Goal: Transaction & Acquisition: Book appointment/travel/reservation

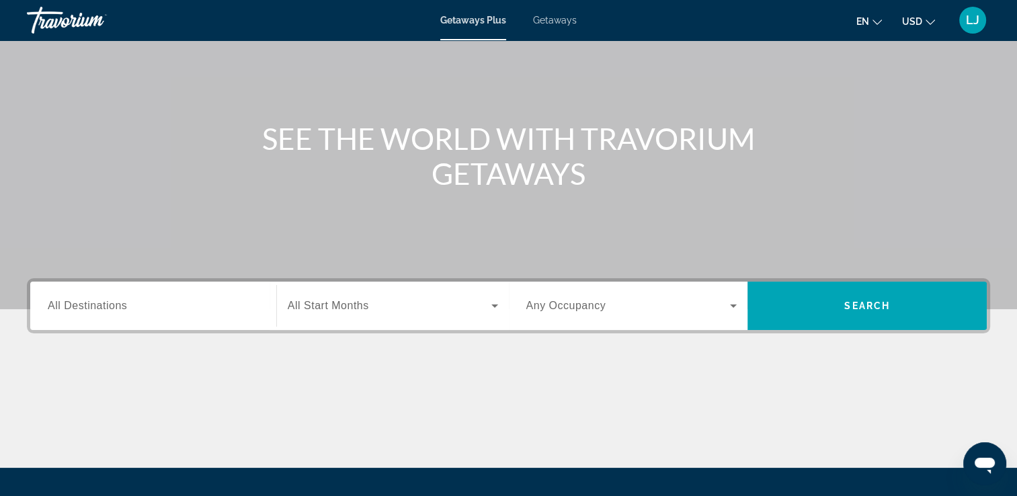
scroll to position [95, 0]
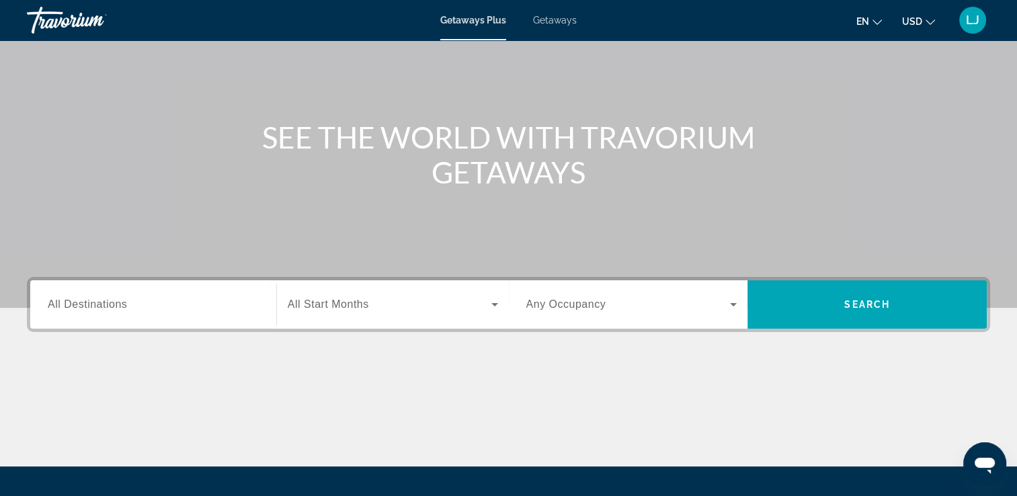
click at [138, 310] on input "Destination All Destinations" at bounding box center [153, 305] width 211 height 16
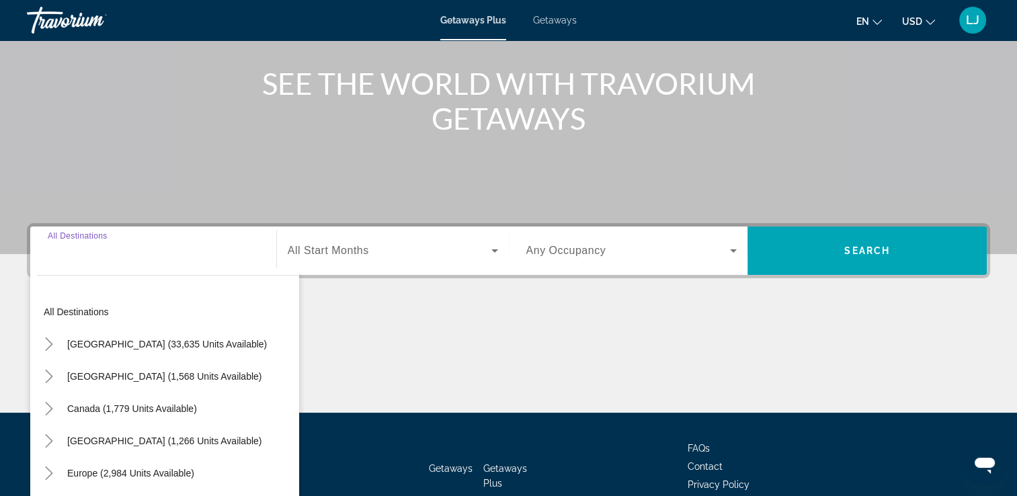
scroll to position [230, 0]
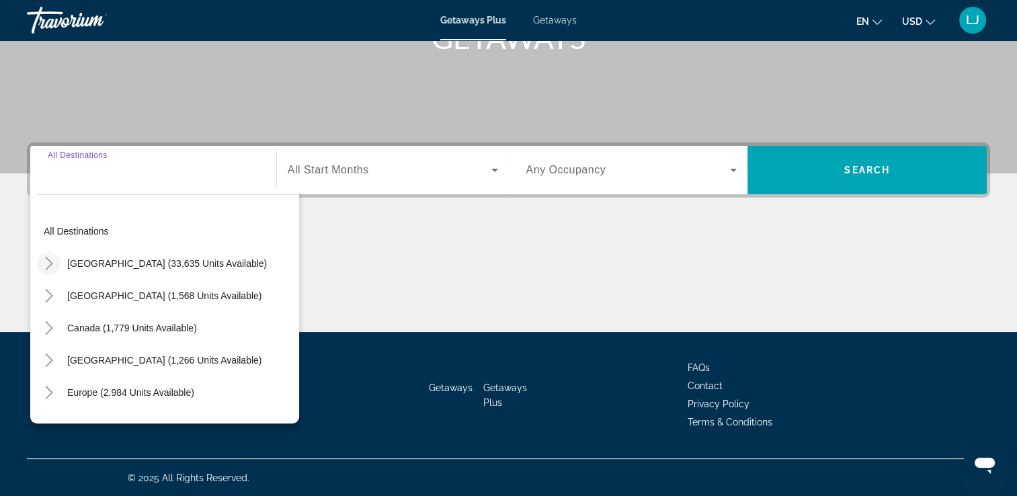
click at [38, 260] on mat-icon "Toggle United States (33,635 units available)" at bounding box center [49, 264] width 24 height 24
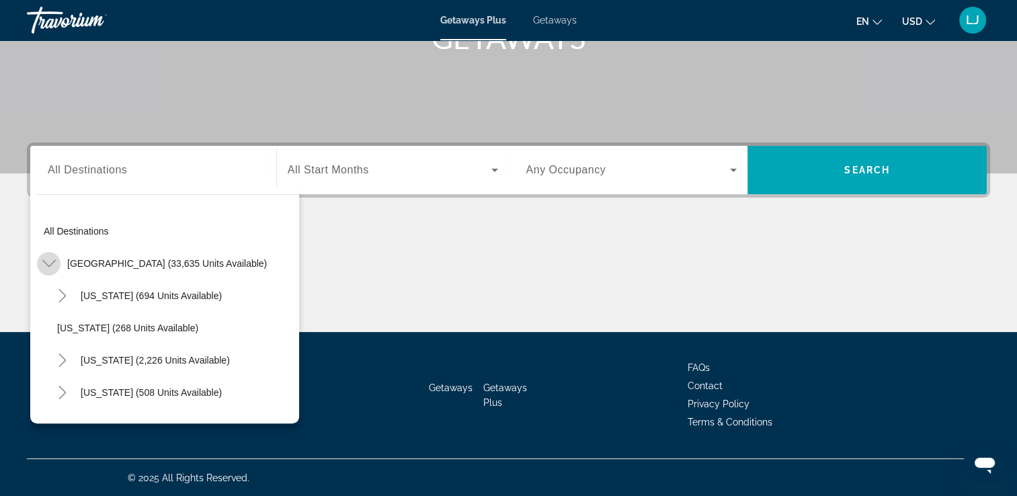
scroll to position [39, 0]
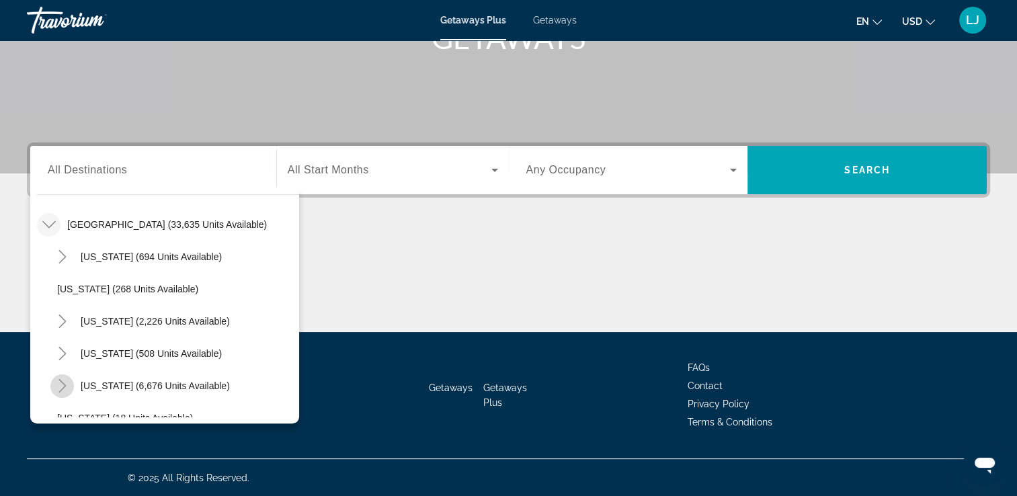
click at [65, 380] on icon "Toggle Florida (6,676 units available)" at bounding box center [62, 385] width 13 height 13
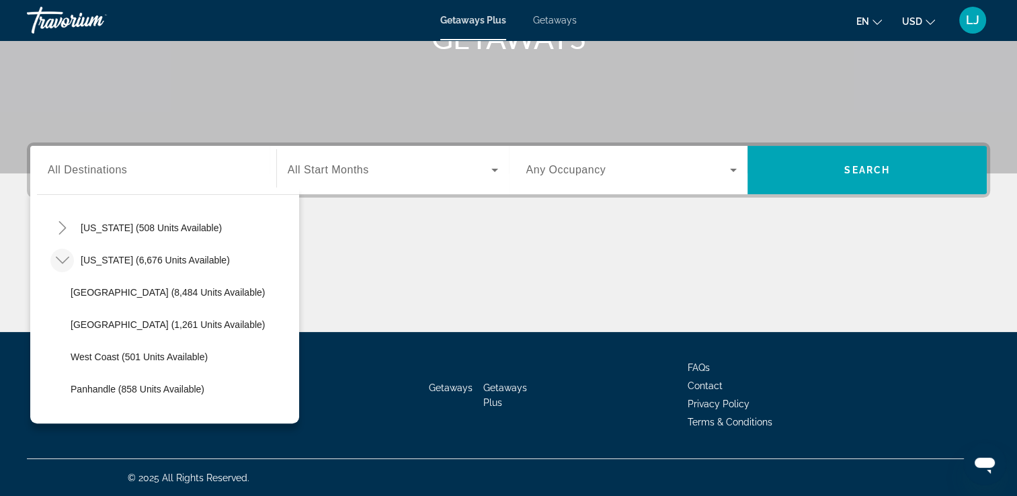
scroll to position [165, 0]
click at [134, 282] on span "Search widget" at bounding box center [181, 292] width 235 height 32
type input "**********"
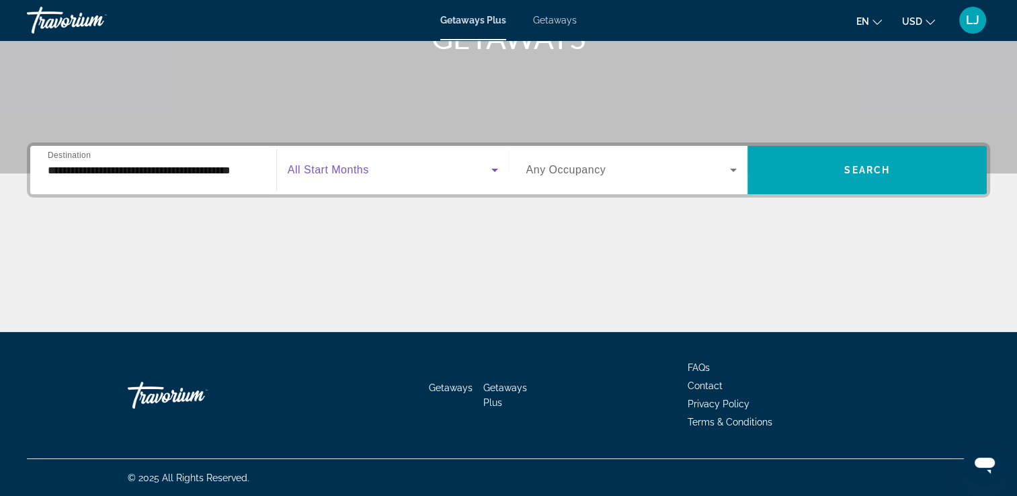
click at [304, 162] on span "Search widget" at bounding box center [390, 170] width 204 height 16
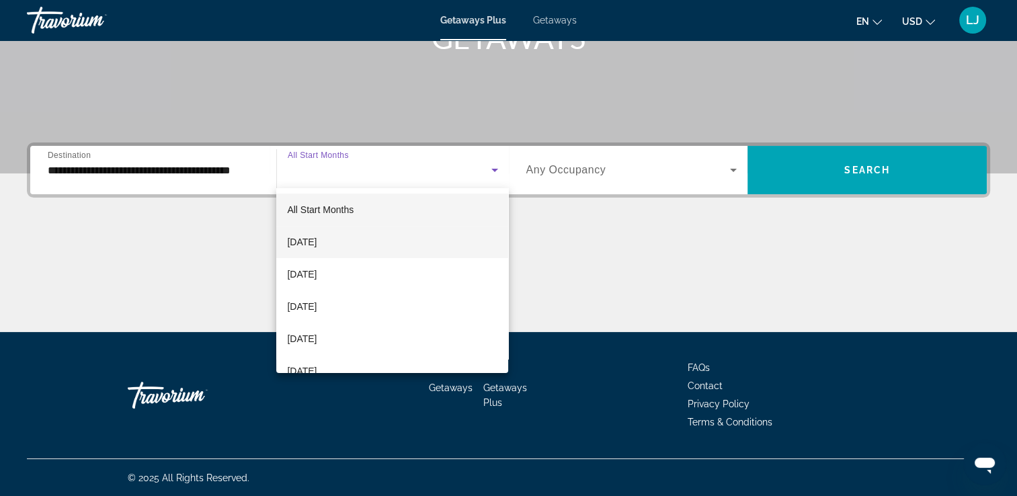
click at [317, 236] on span "[DATE]" at bounding box center [302, 242] width 30 height 16
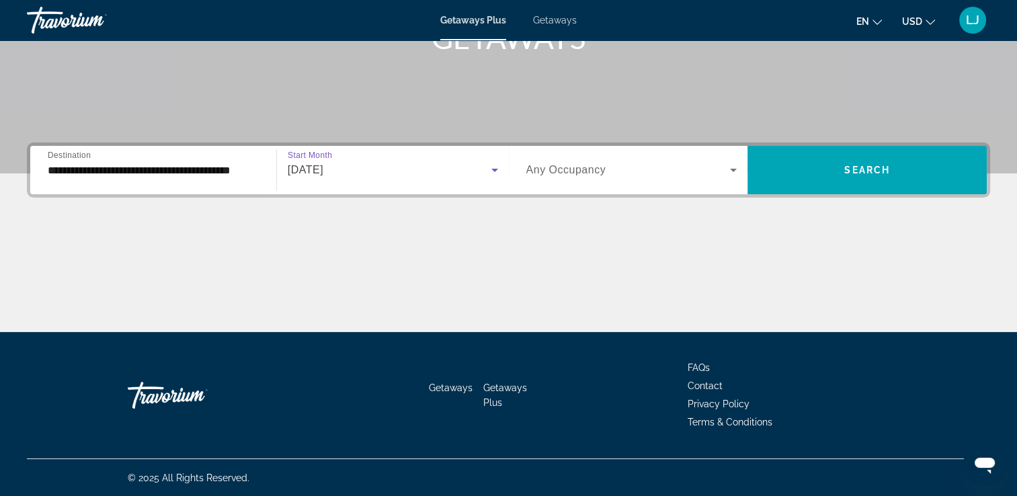
click at [562, 171] on span "Any Occupancy" at bounding box center [566, 169] width 80 height 11
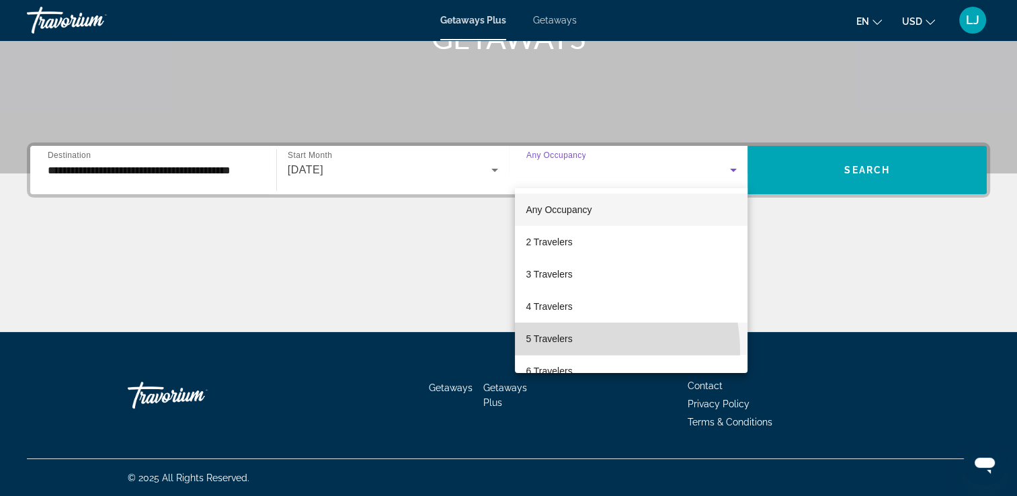
click at [555, 353] on mat-option "5 Travelers" at bounding box center [631, 339] width 233 height 32
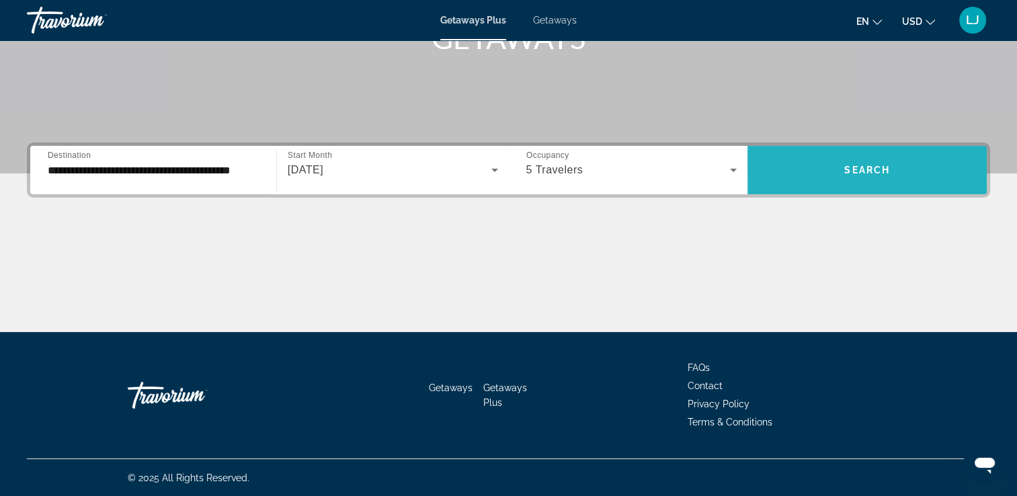
click at [885, 185] on span "Search widget" at bounding box center [866, 170] width 239 height 48
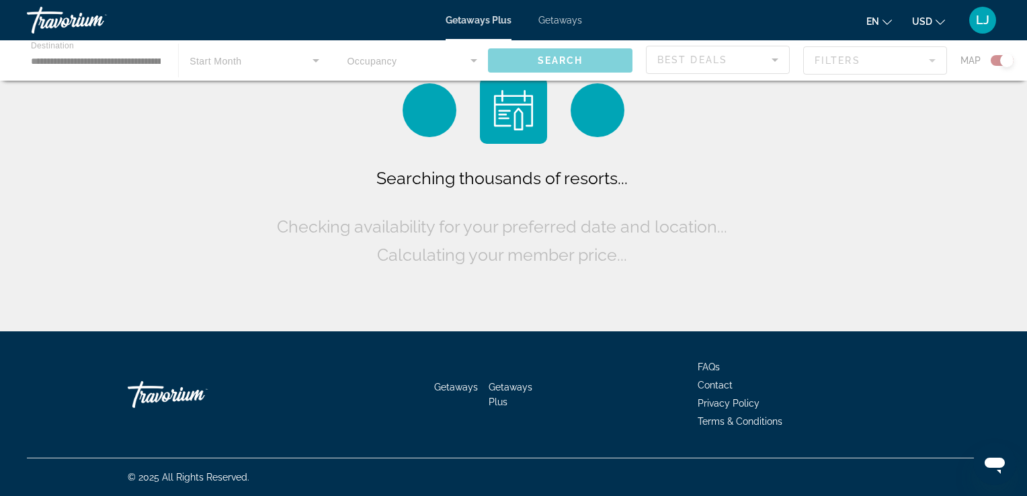
click at [936, 23] on icon "Change currency" at bounding box center [939, 21] width 9 height 9
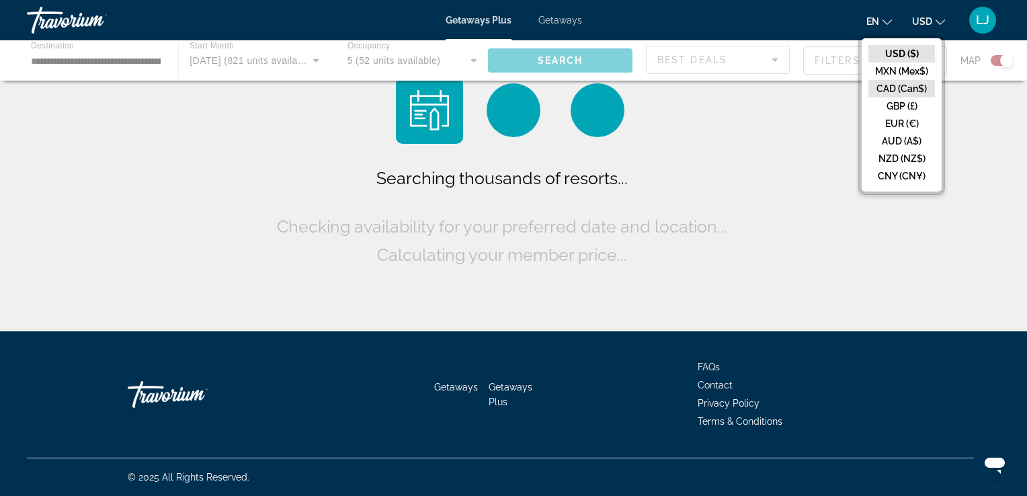
click at [901, 88] on button "CAD (Can$)" at bounding box center [901, 88] width 67 height 17
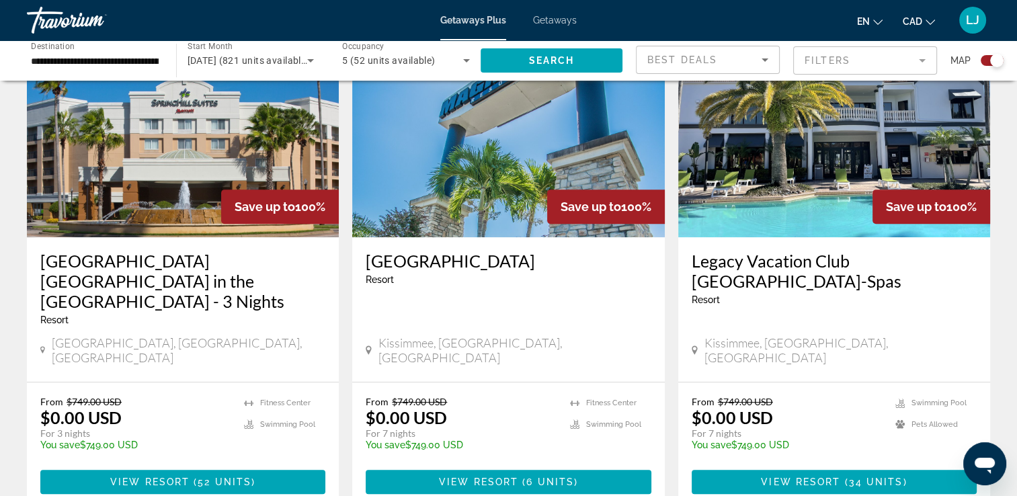
scroll to position [523, 0]
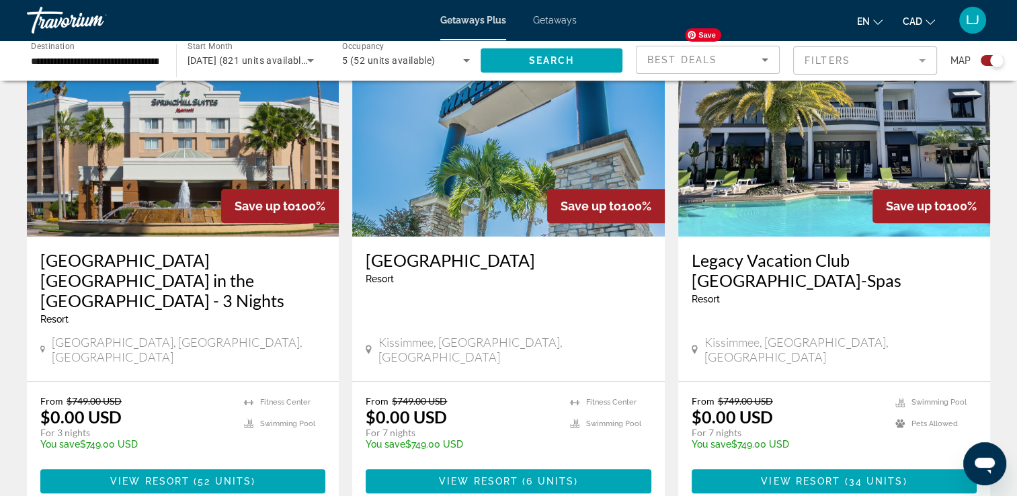
click at [785, 132] on img "Main content" at bounding box center [834, 129] width 312 height 215
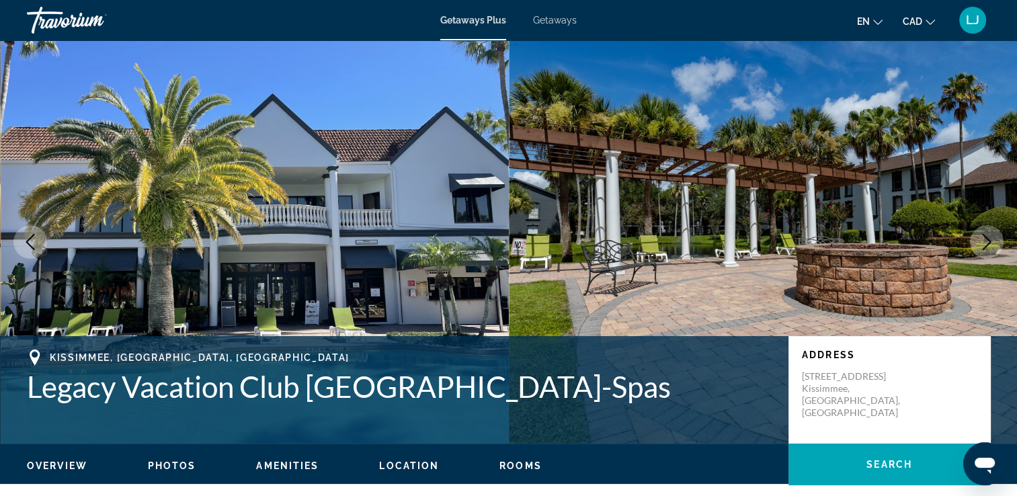
click at [987, 253] on button "Next image" at bounding box center [987, 242] width 34 height 34
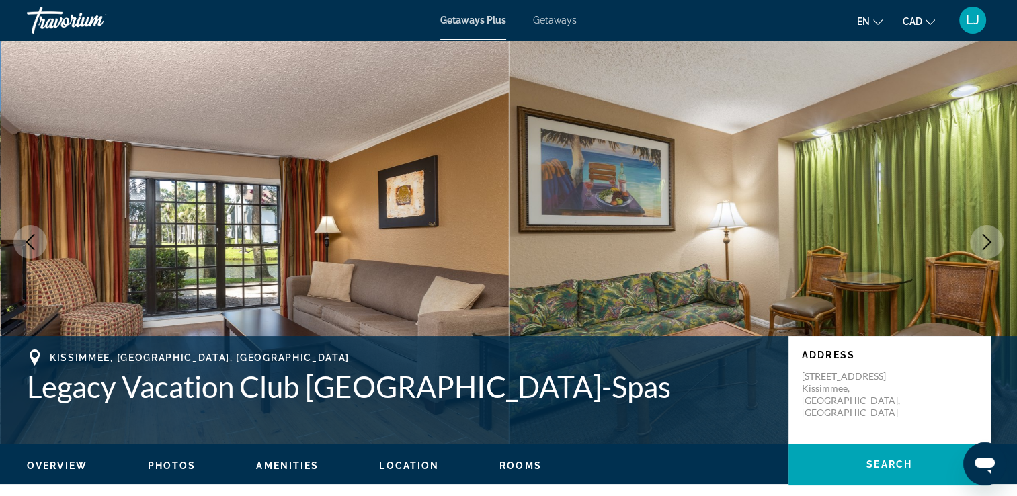
click at [987, 253] on button "Next image" at bounding box center [987, 242] width 34 height 34
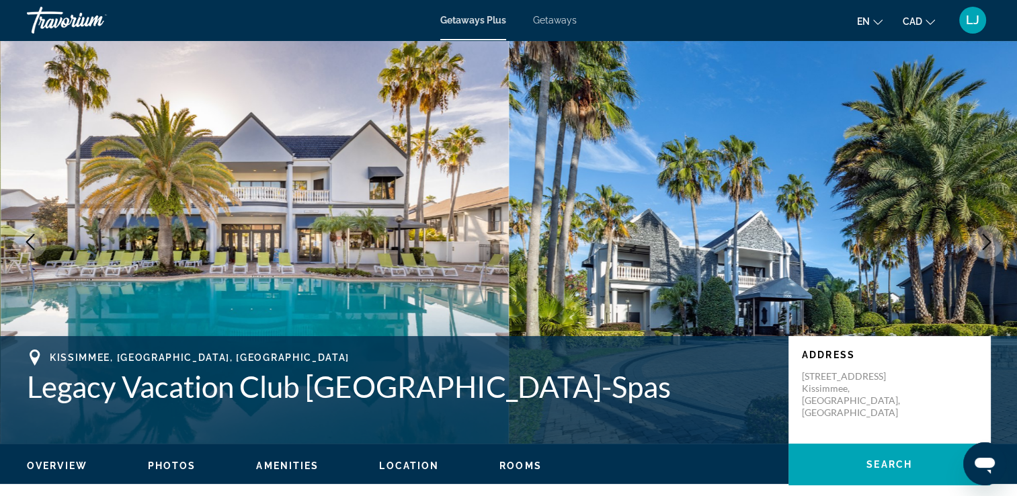
click at [987, 253] on button "Next image" at bounding box center [987, 242] width 34 height 34
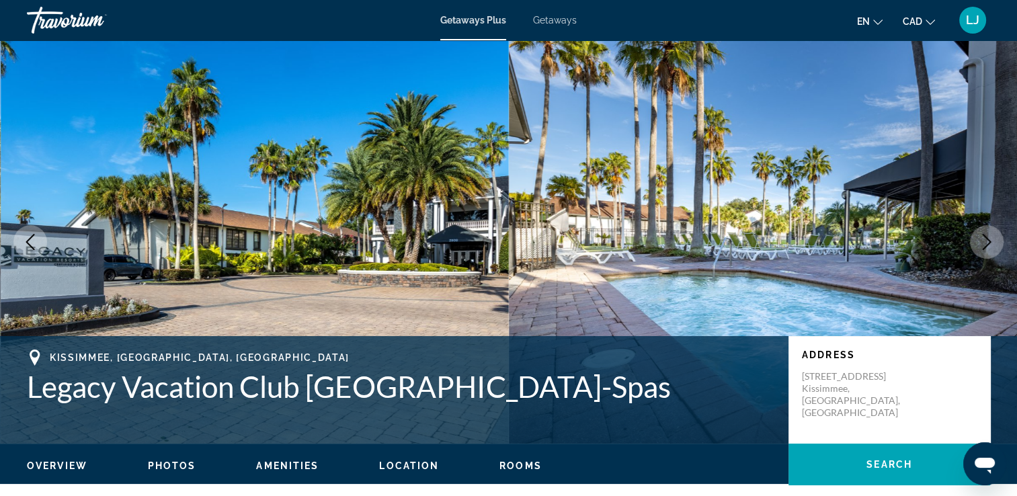
click at [987, 253] on button "Next image" at bounding box center [987, 242] width 34 height 34
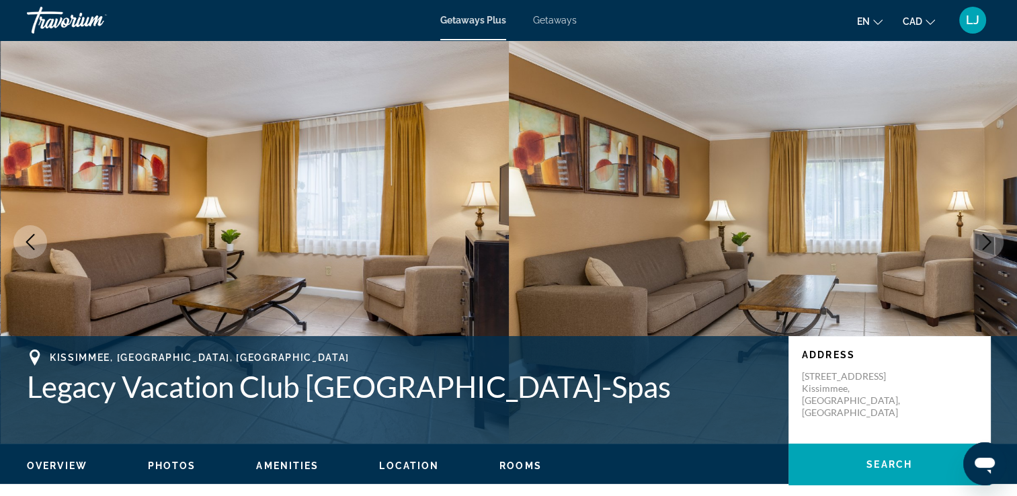
click at [987, 253] on button "Next image" at bounding box center [987, 242] width 34 height 34
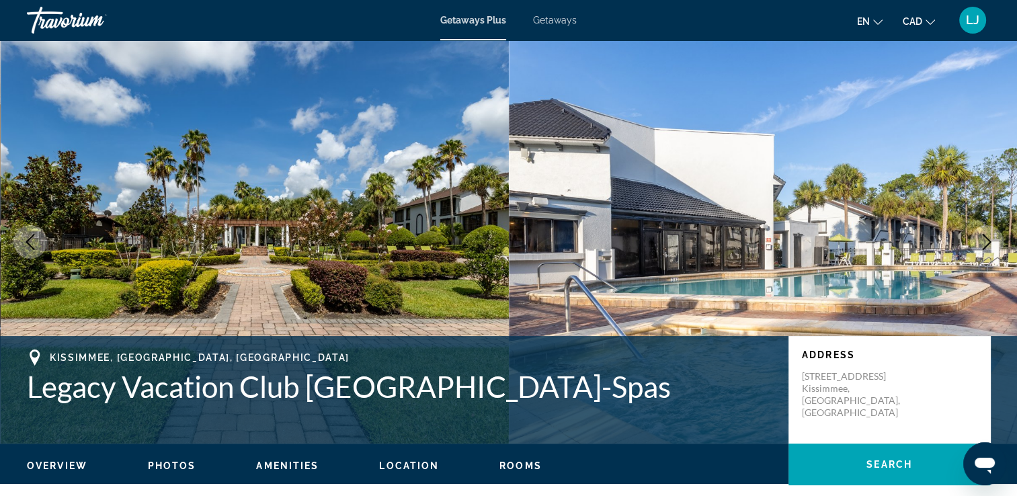
click at [987, 253] on button "Next image" at bounding box center [987, 242] width 34 height 34
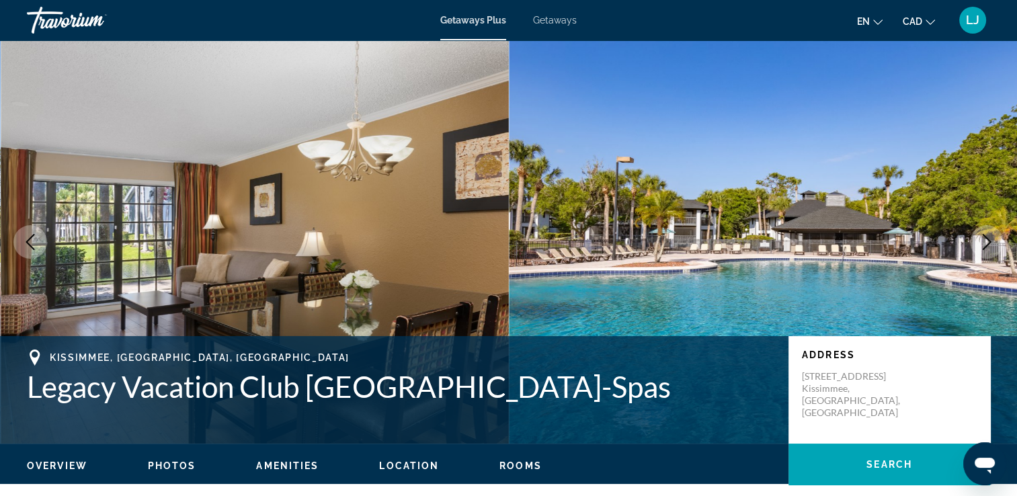
click at [986, 249] on icon "Next image" at bounding box center [986, 242] width 16 height 16
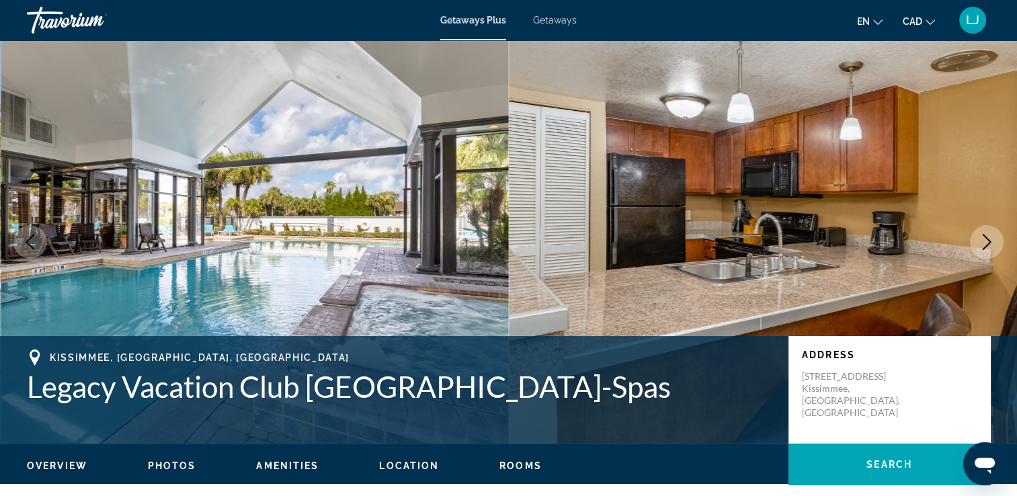
click at [986, 249] on icon "Next image" at bounding box center [986, 242] width 16 height 16
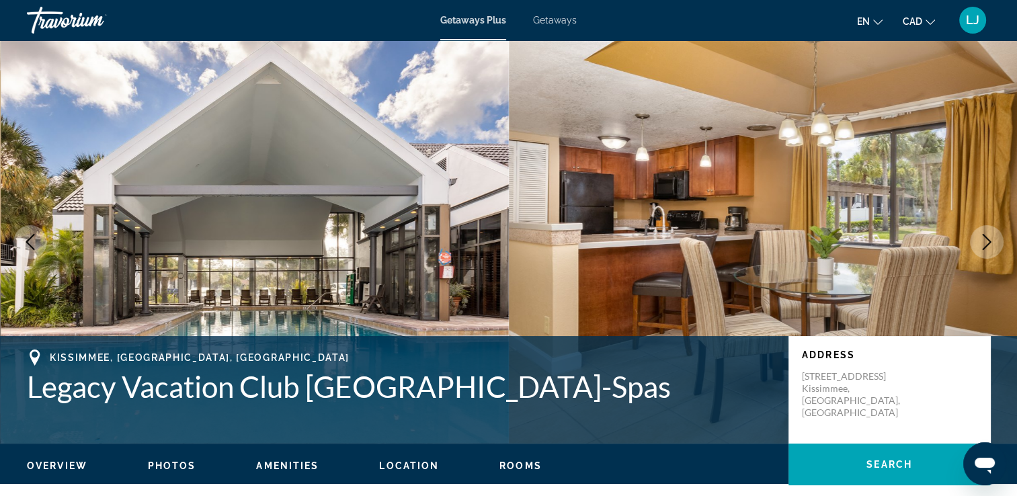
click at [986, 249] on icon "Next image" at bounding box center [986, 242] width 16 height 16
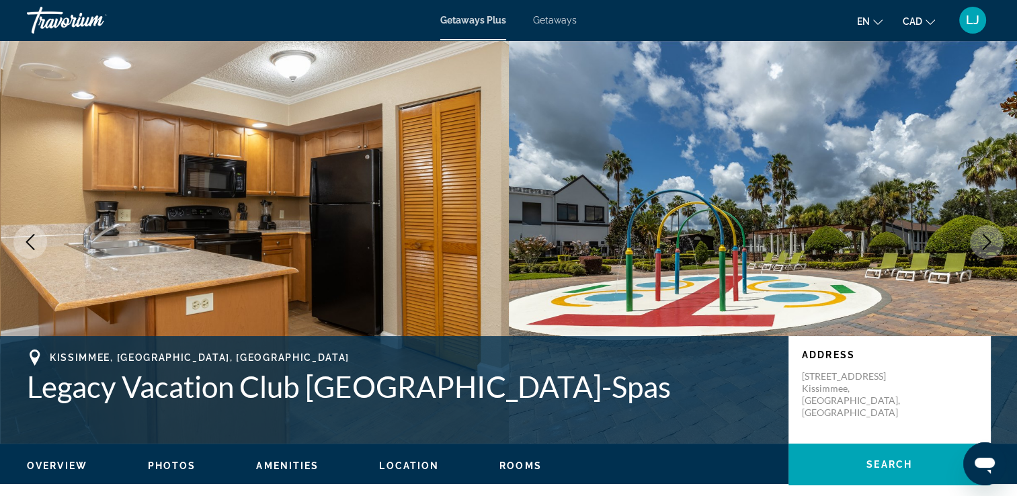
click at [986, 249] on icon "Next image" at bounding box center [986, 242] width 16 height 16
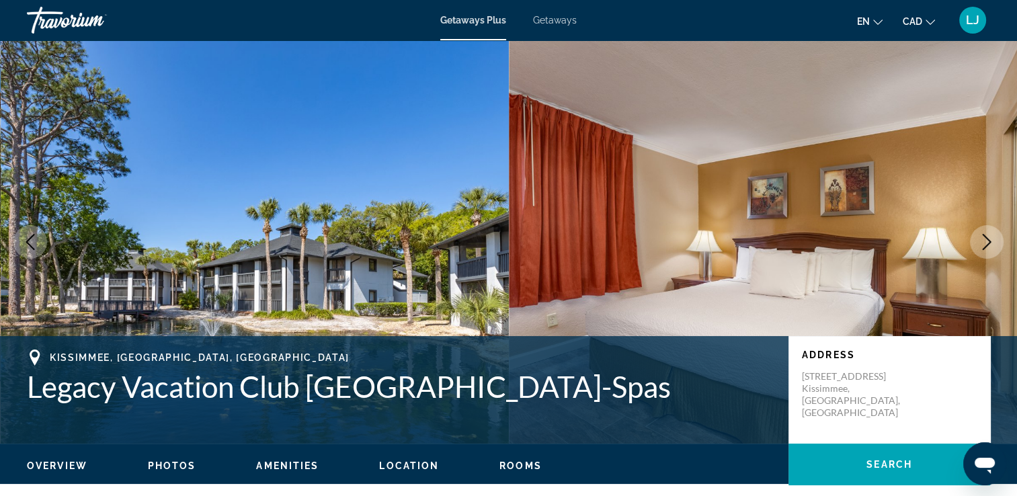
click at [986, 249] on icon "Next image" at bounding box center [986, 242] width 16 height 16
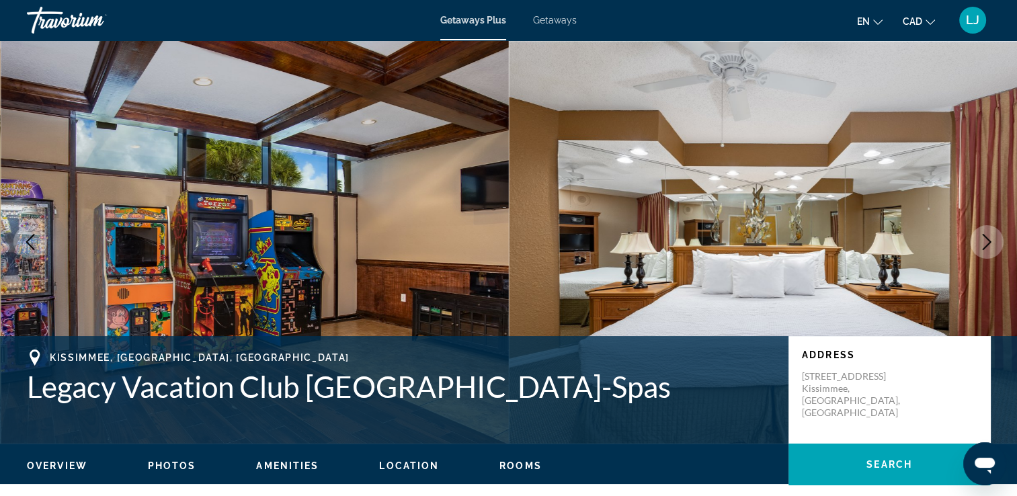
click at [986, 249] on icon "Next image" at bounding box center [986, 242] width 16 height 16
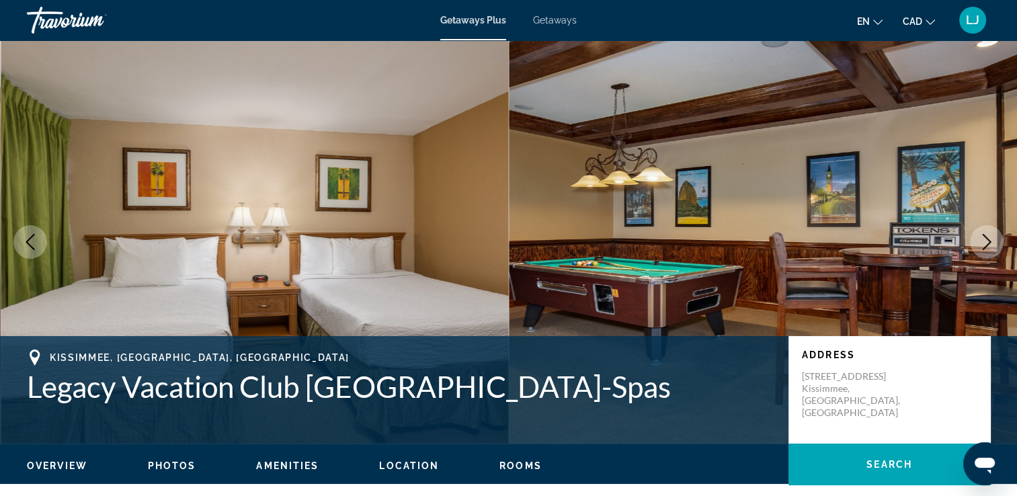
click at [986, 249] on icon "Next image" at bounding box center [986, 242] width 16 height 16
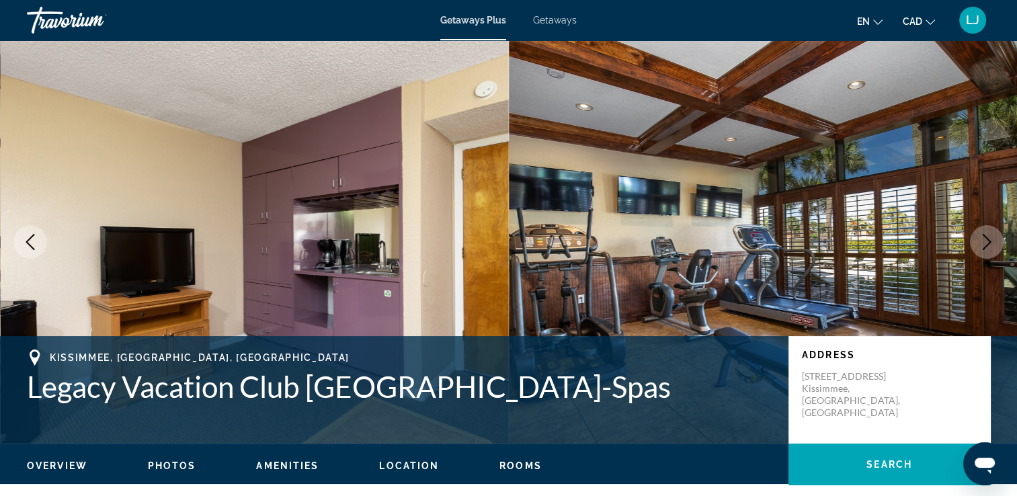
click at [986, 249] on icon "Next image" at bounding box center [986, 242] width 16 height 16
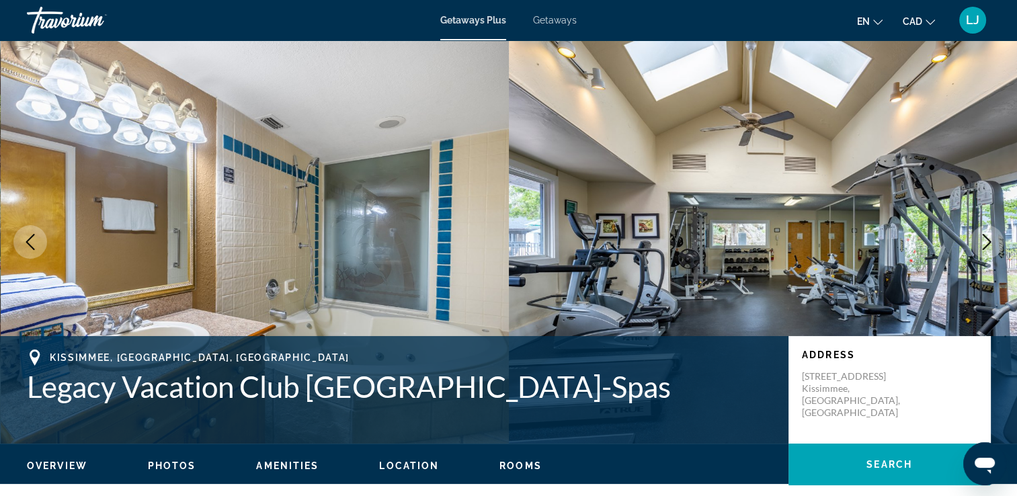
click at [986, 249] on icon "Next image" at bounding box center [986, 242] width 16 height 16
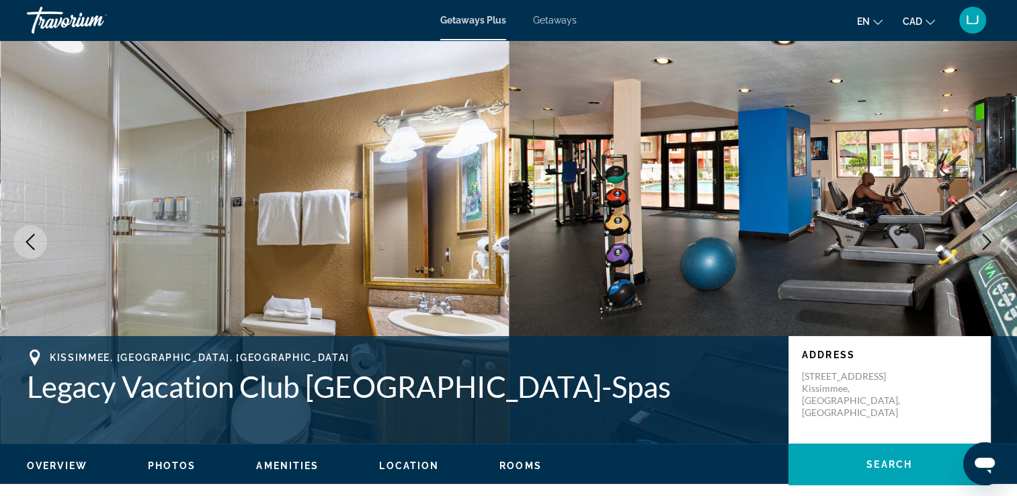
click at [986, 249] on icon "Next image" at bounding box center [986, 242] width 16 height 16
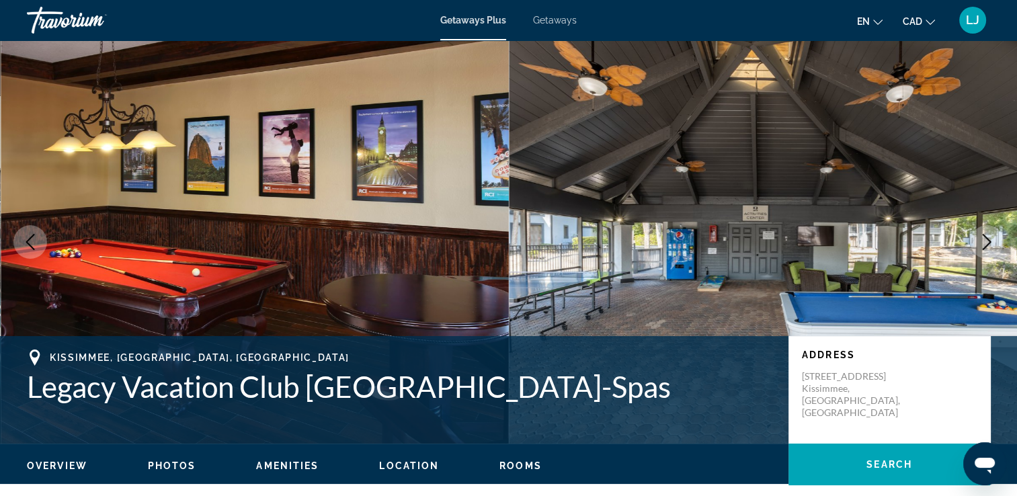
click at [986, 249] on icon "Next image" at bounding box center [986, 242] width 16 height 16
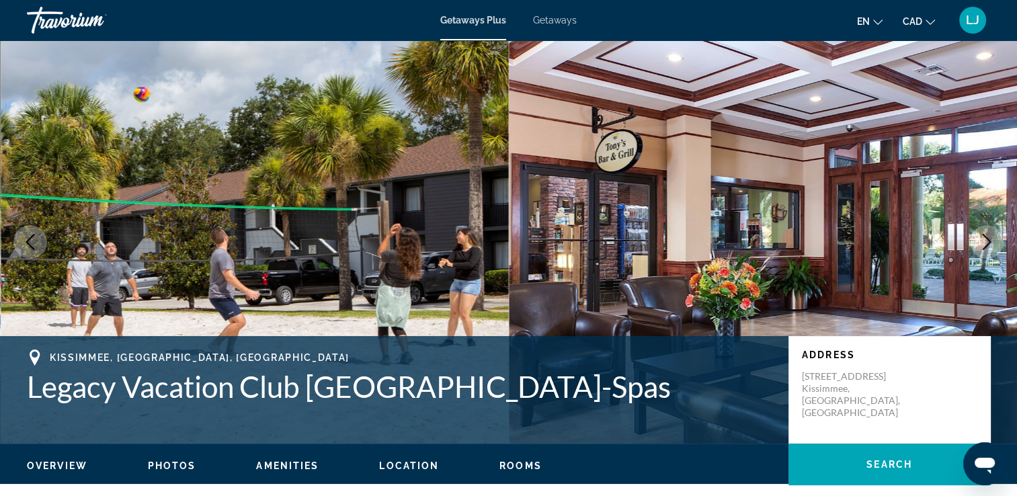
click at [986, 249] on icon "Next image" at bounding box center [986, 242] width 16 height 16
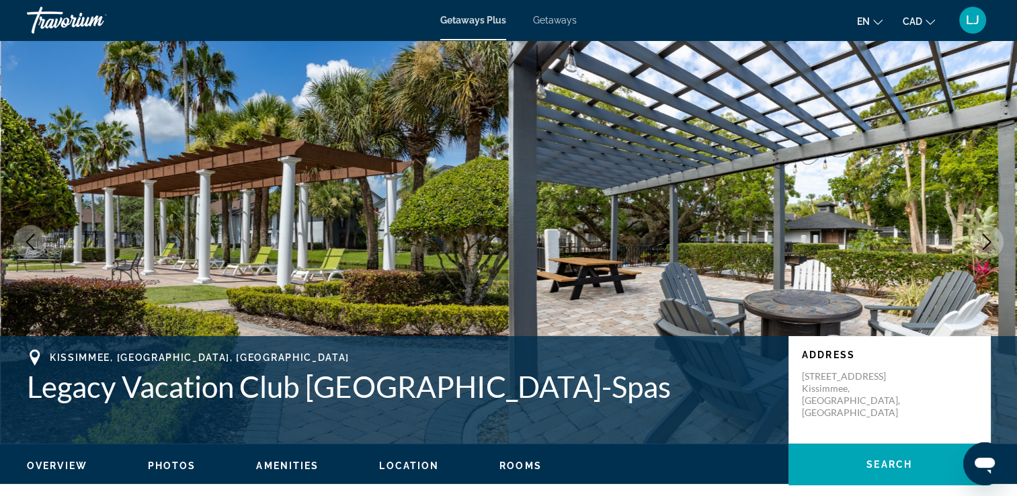
click at [986, 249] on icon "Next image" at bounding box center [986, 242] width 16 height 16
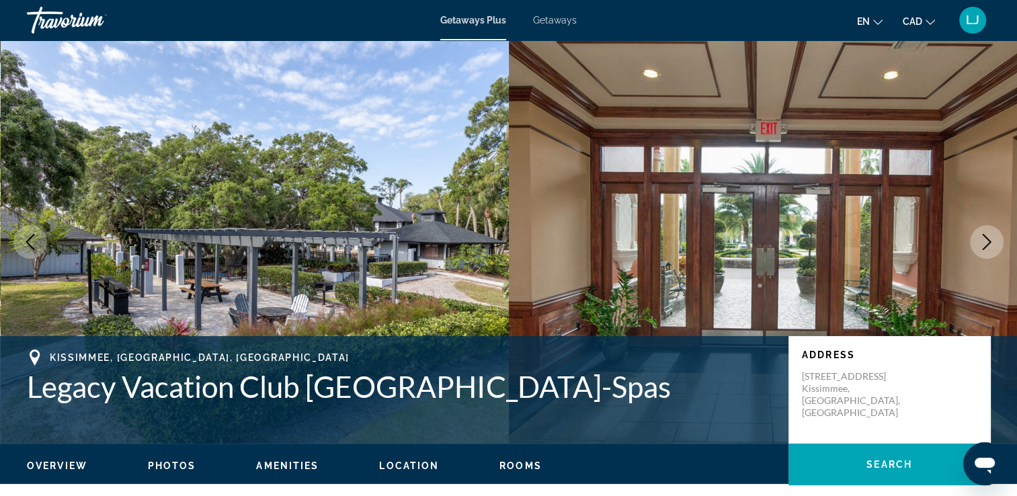
click at [986, 249] on icon "Next image" at bounding box center [986, 242] width 16 height 16
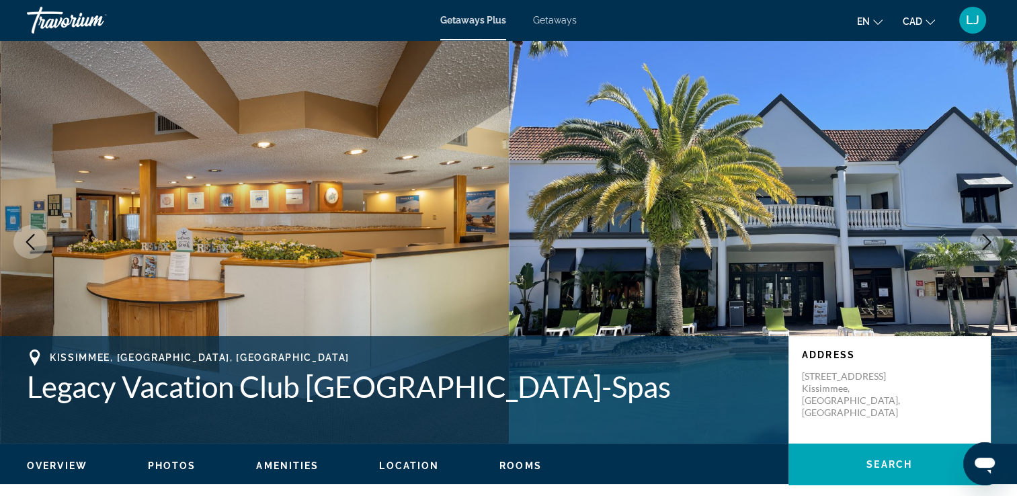
click at [986, 249] on icon "Next image" at bounding box center [986, 242] width 16 height 16
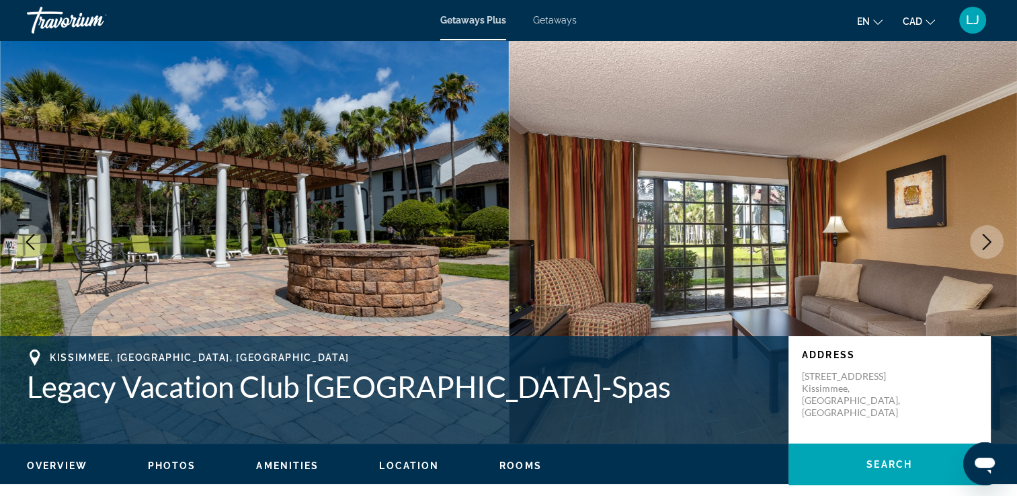
click at [986, 249] on icon "Next image" at bounding box center [986, 242] width 16 height 16
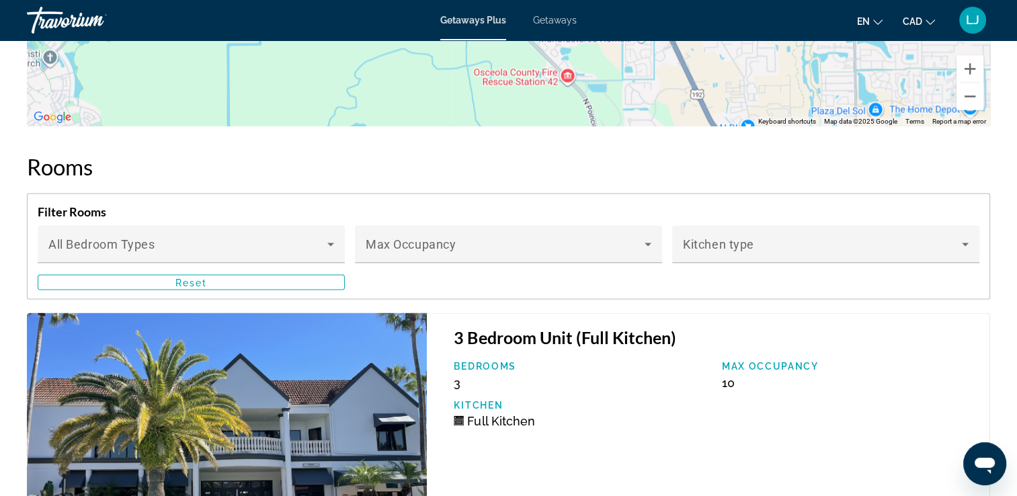
scroll to position [2443, 0]
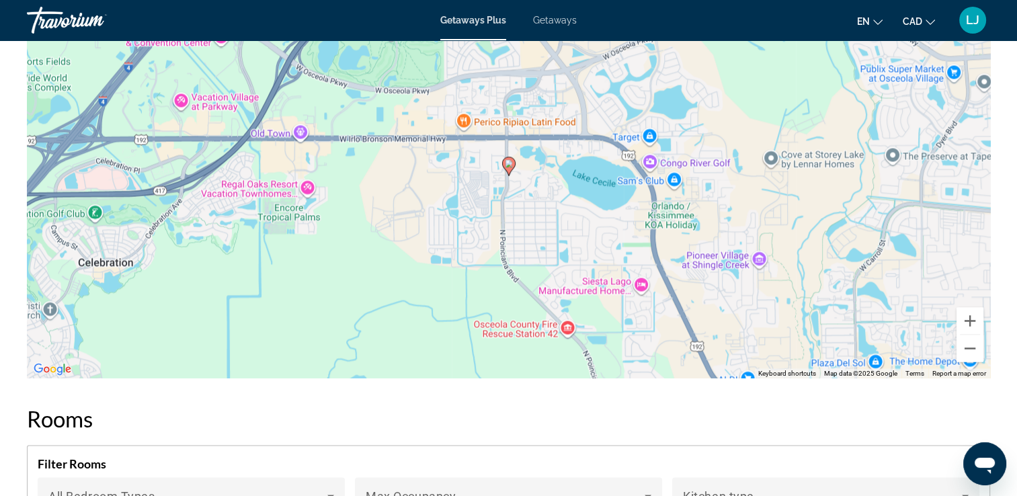
scroll to position [2139, 0]
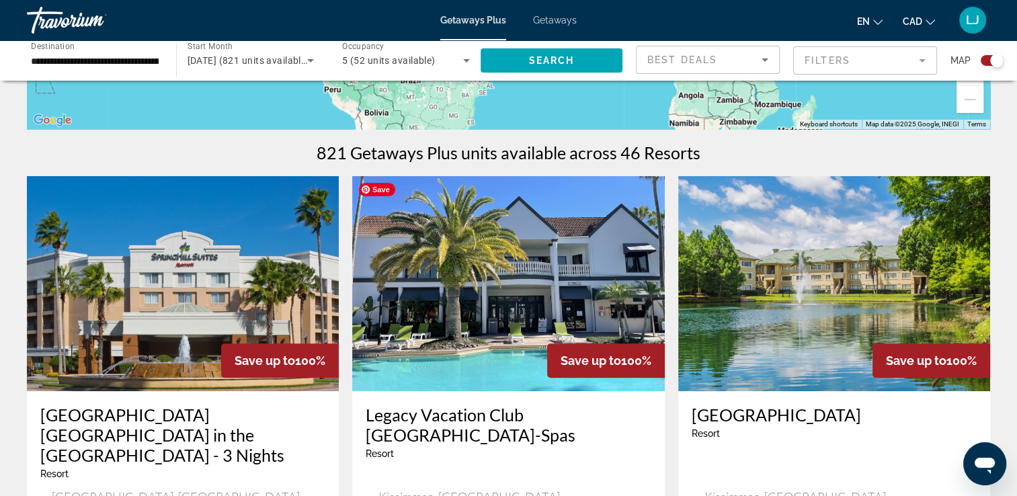
scroll to position [368, 0]
click at [718, 241] on img "Main content" at bounding box center [834, 283] width 312 height 215
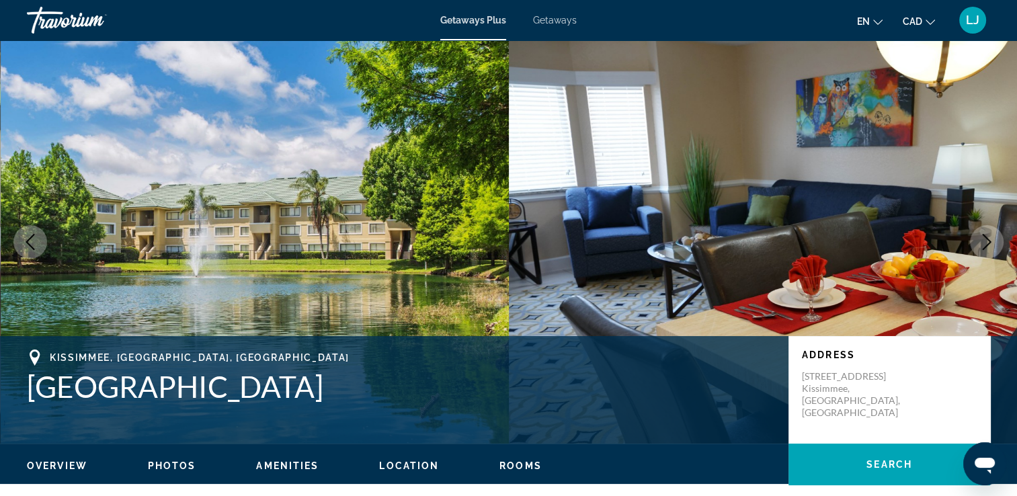
click at [985, 240] on icon "Next image" at bounding box center [986, 242] width 16 height 16
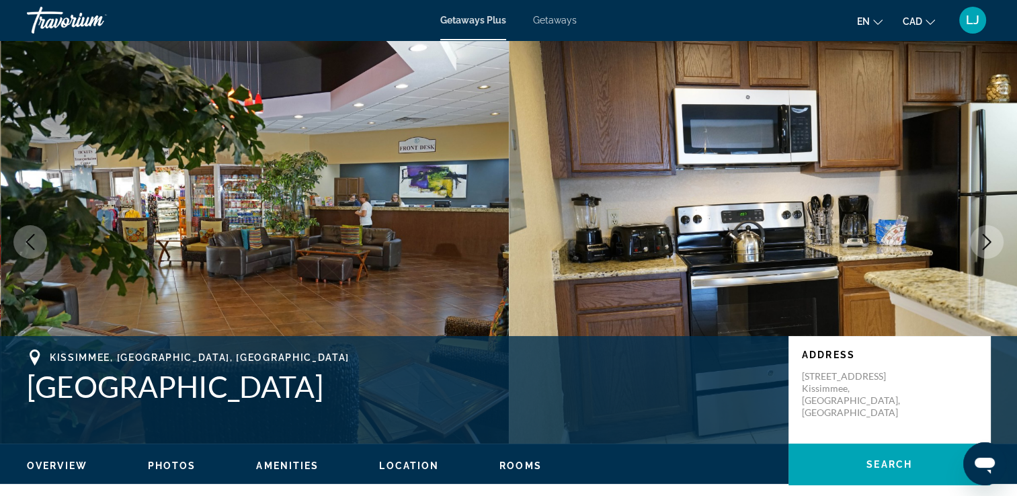
click at [985, 240] on icon "Next image" at bounding box center [986, 242] width 16 height 16
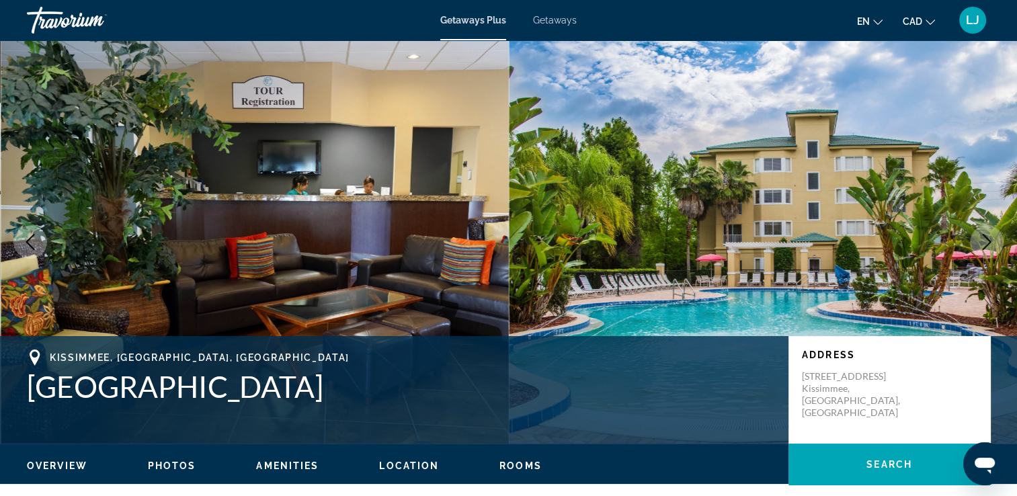
click at [985, 240] on icon "Next image" at bounding box center [986, 242] width 16 height 16
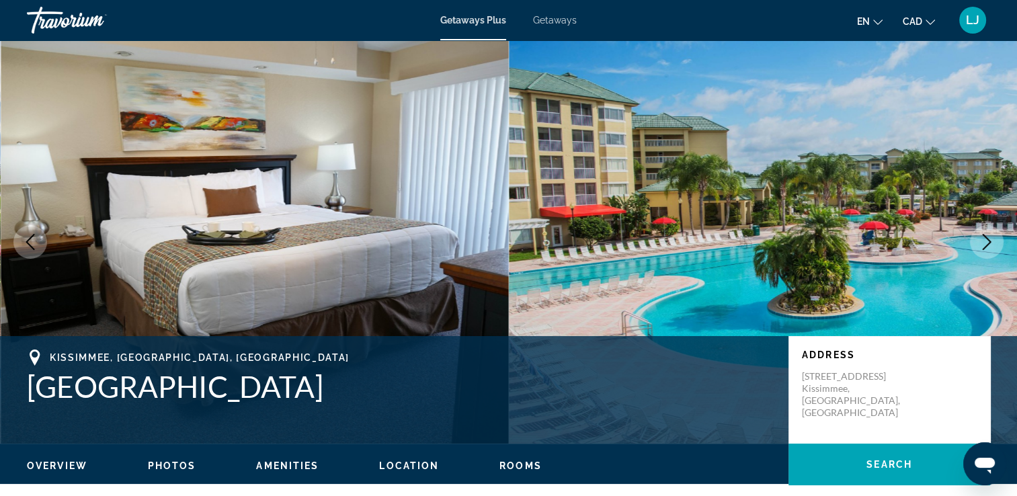
click at [985, 240] on icon "Next image" at bounding box center [986, 242] width 16 height 16
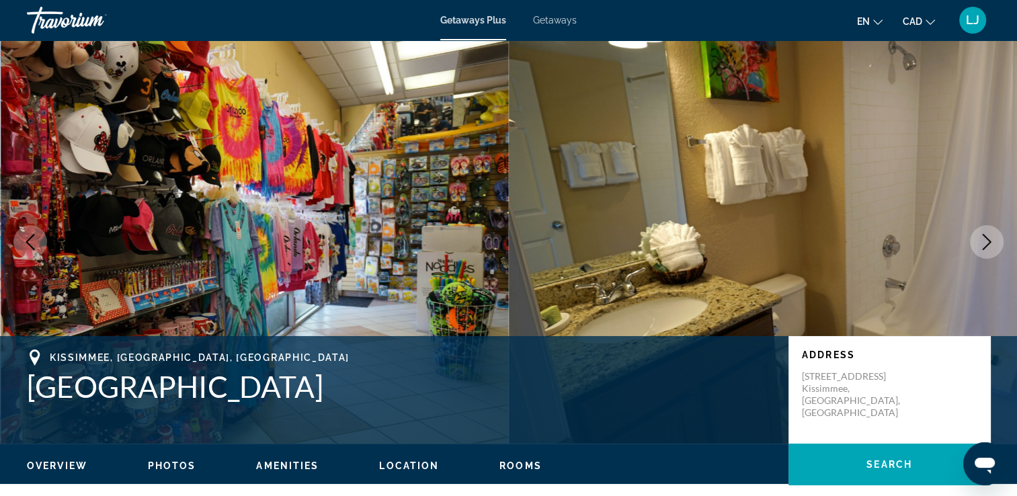
click at [985, 240] on icon "Next image" at bounding box center [986, 242] width 16 height 16
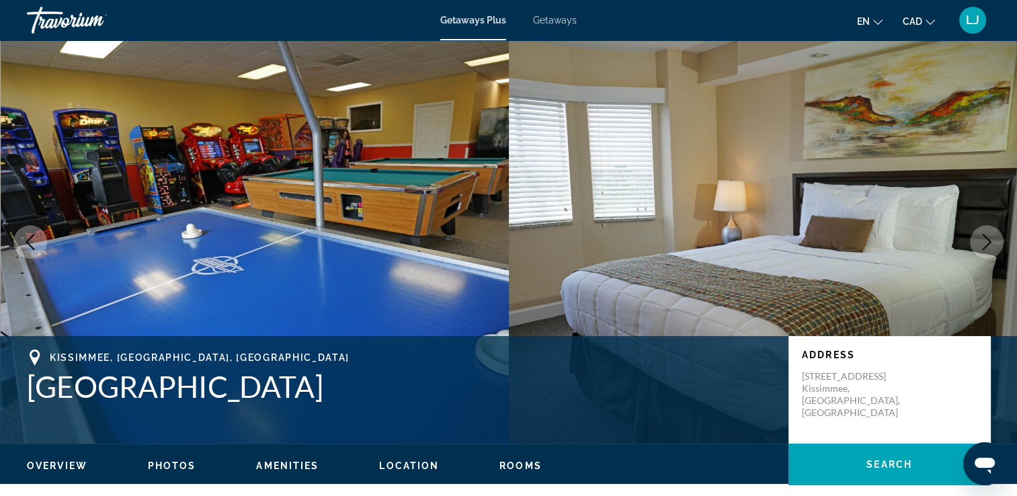
click at [985, 240] on icon "Next image" at bounding box center [986, 242] width 16 height 16
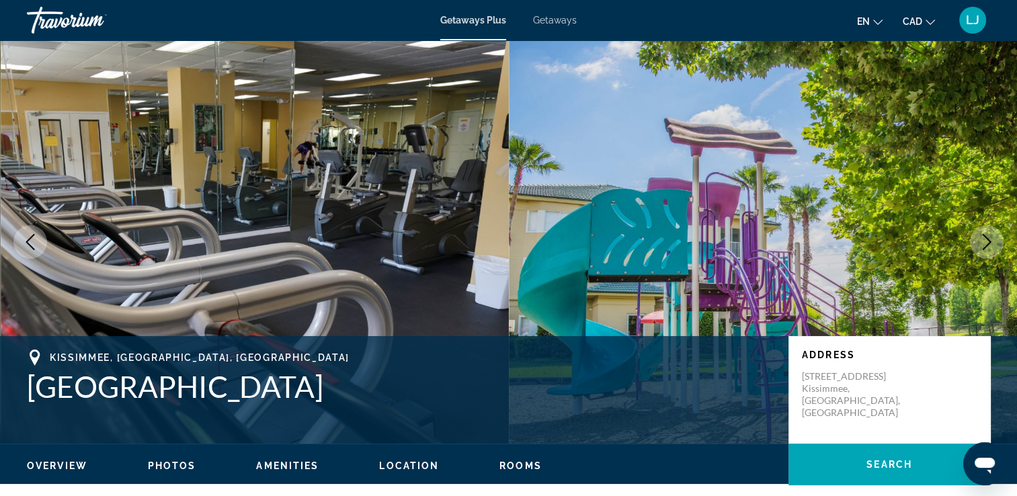
click at [985, 240] on icon "Next image" at bounding box center [986, 242] width 16 height 16
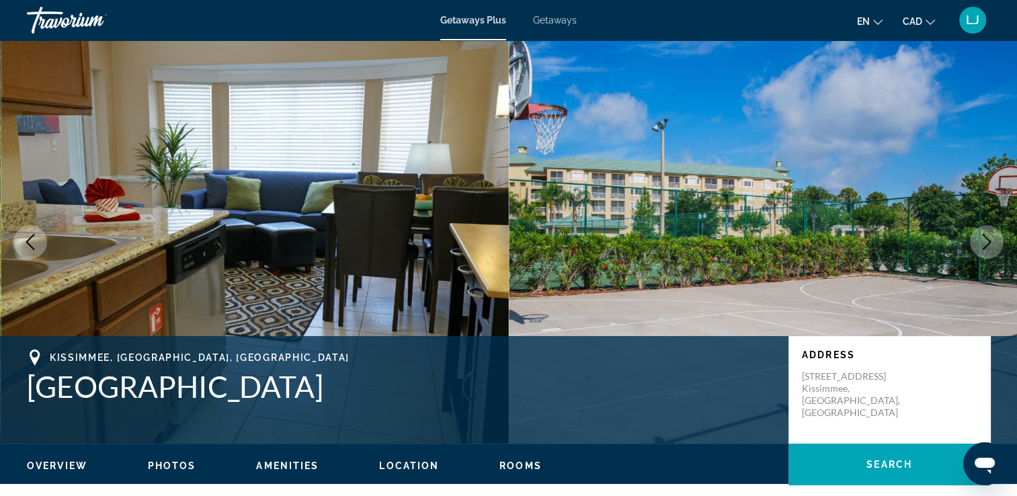
click at [985, 240] on icon "Next image" at bounding box center [986, 242] width 16 height 16
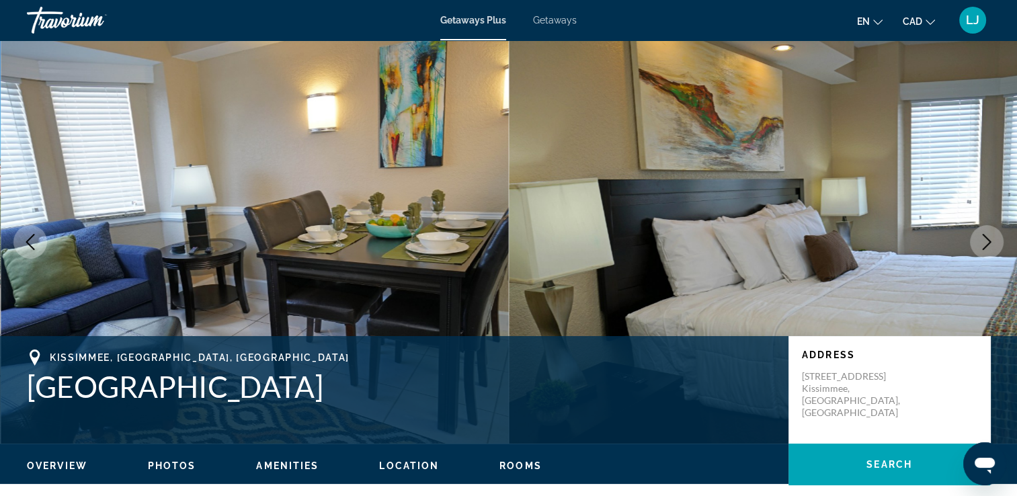
click at [985, 240] on icon "Next image" at bounding box center [986, 242] width 16 height 16
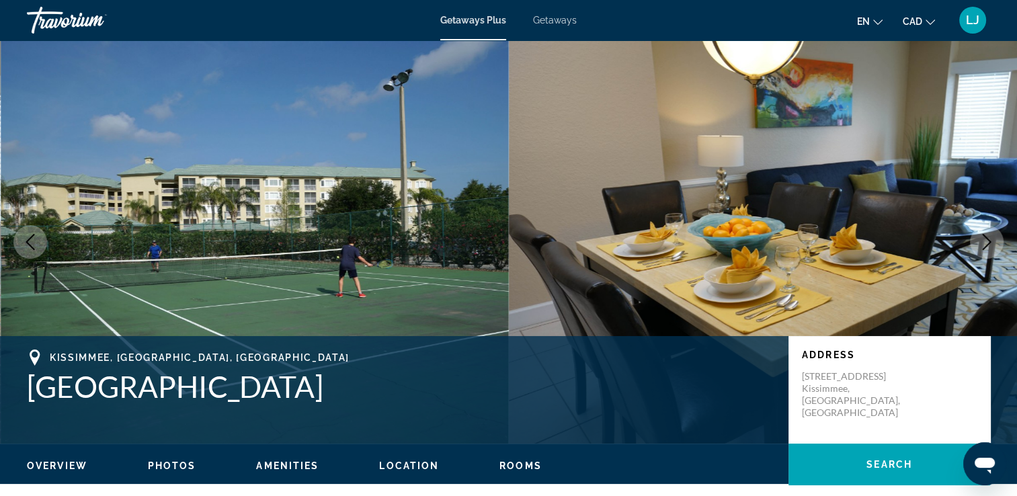
click at [985, 240] on icon "Next image" at bounding box center [986, 242] width 16 height 16
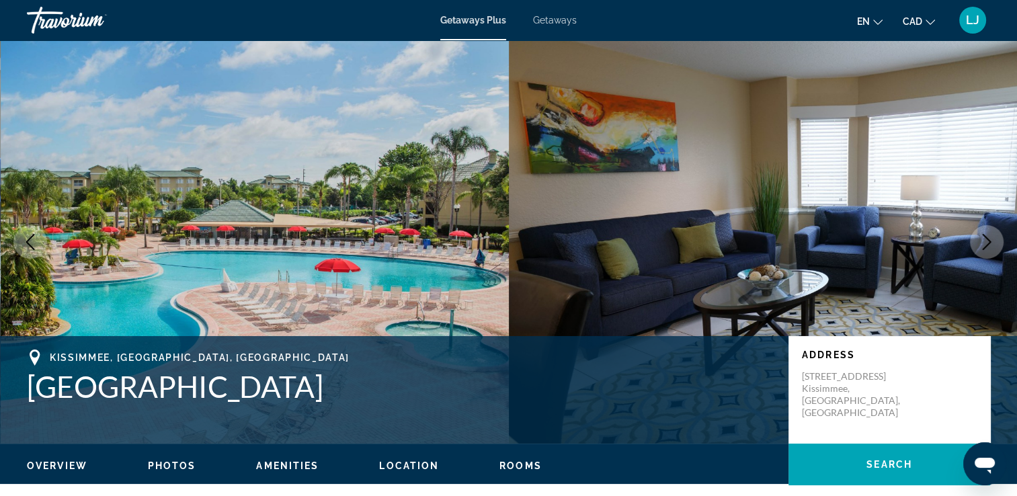
click at [985, 240] on icon "Next image" at bounding box center [986, 242] width 16 height 16
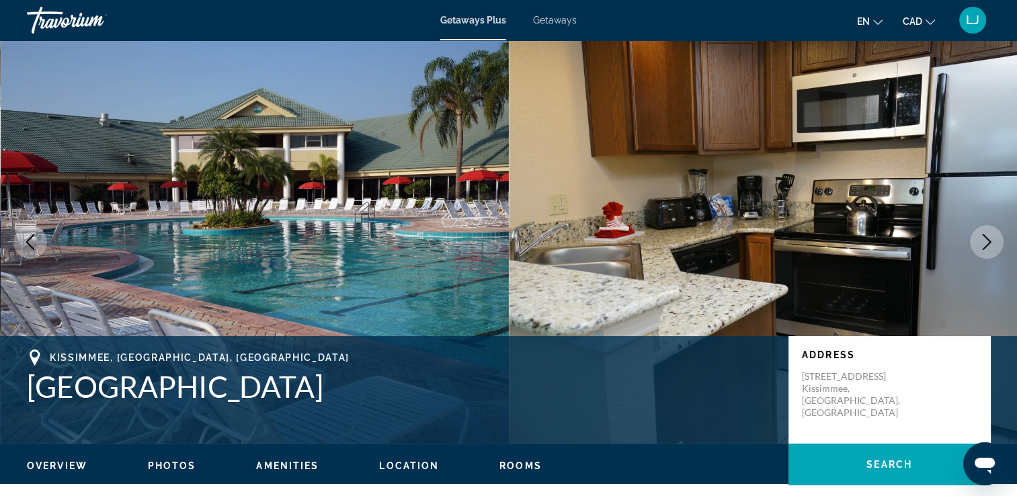
click at [985, 240] on icon "Next image" at bounding box center [986, 242] width 16 height 16
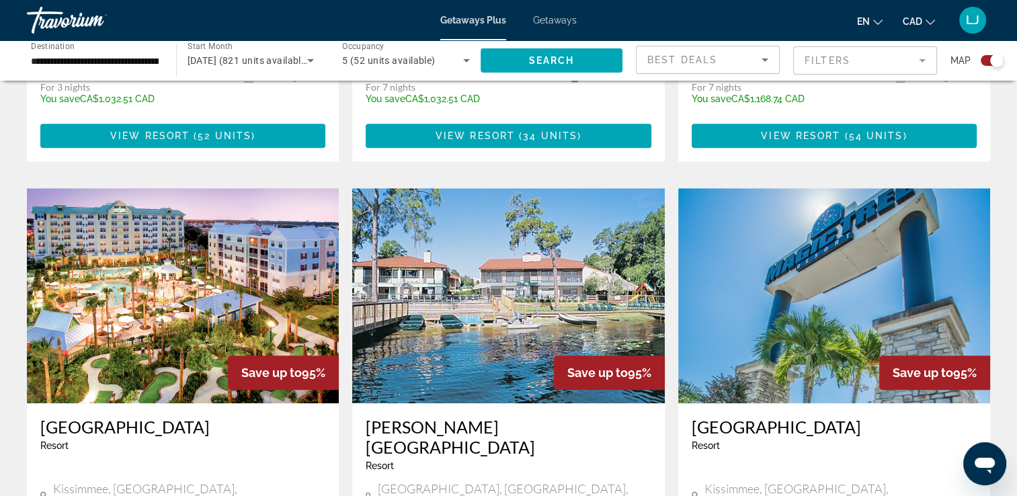
scroll to position [886, 0]
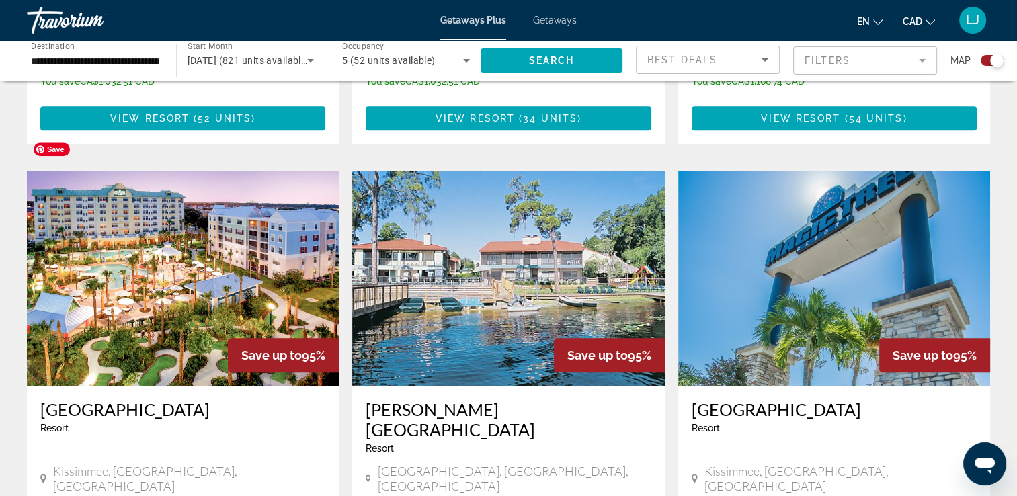
click at [106, 184] on img "Main content" at bounding box center [183, 278] width 312 height 215
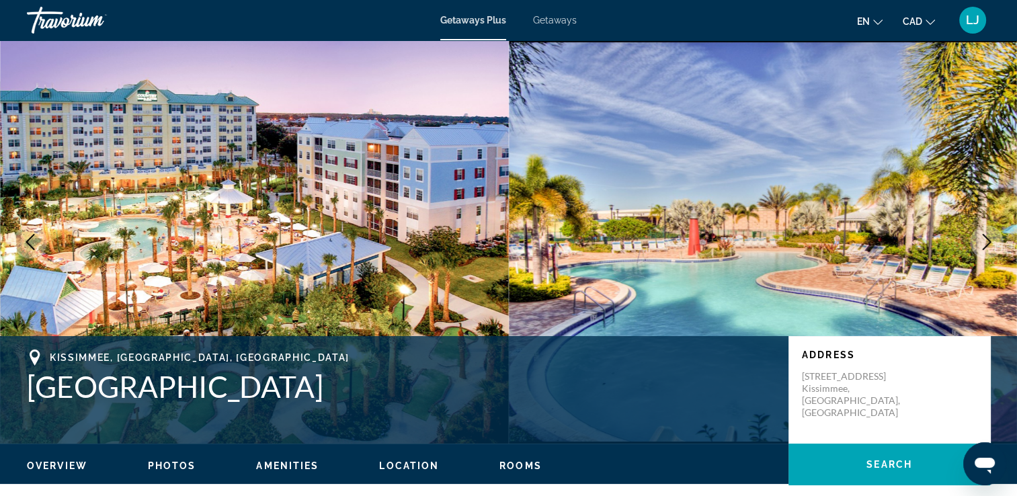
click at [989, 235] on icon "Next image" at bounding box center [986, 242] width 16 height 16
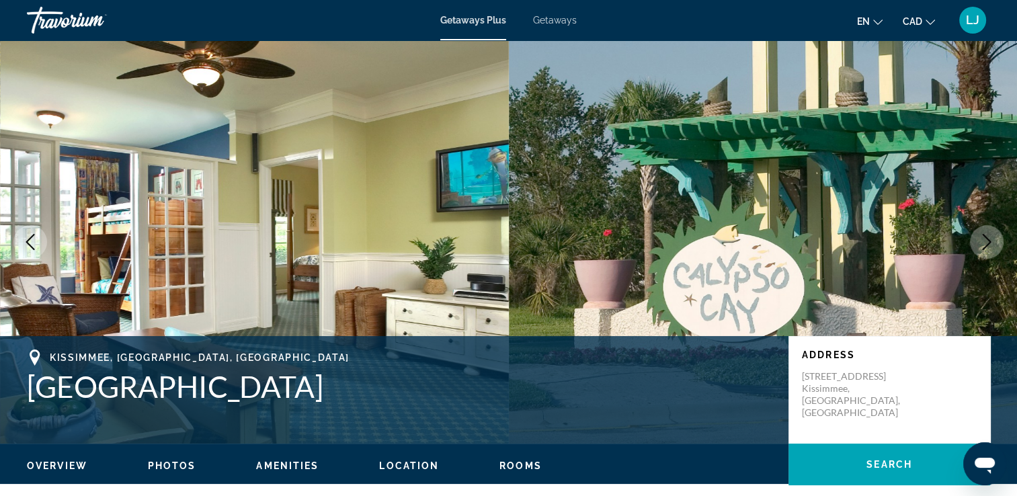
click at [989, 235] on icon "Next image" at bounding box center [986, 242] width 16 height 16
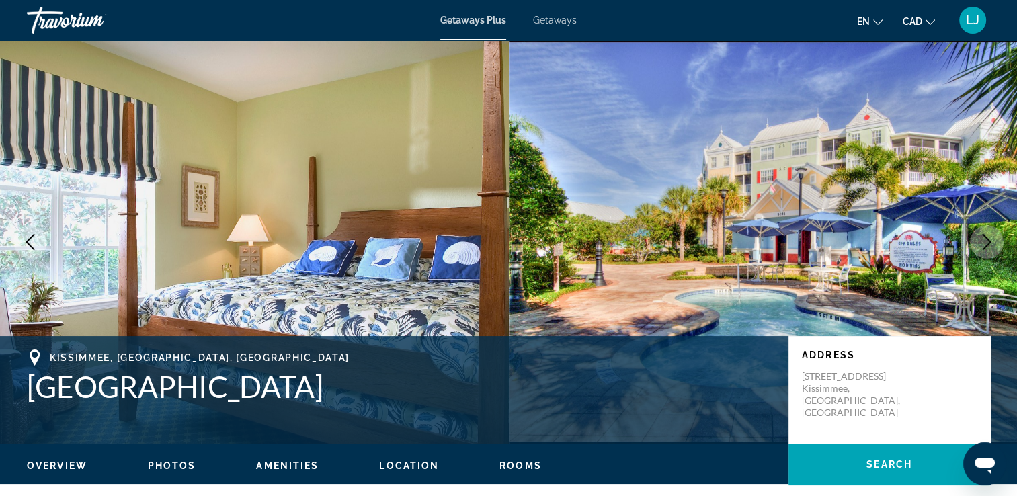
click at [989, 235] on icon "Next image" at bounding box center [986, 242] width 16 height 16
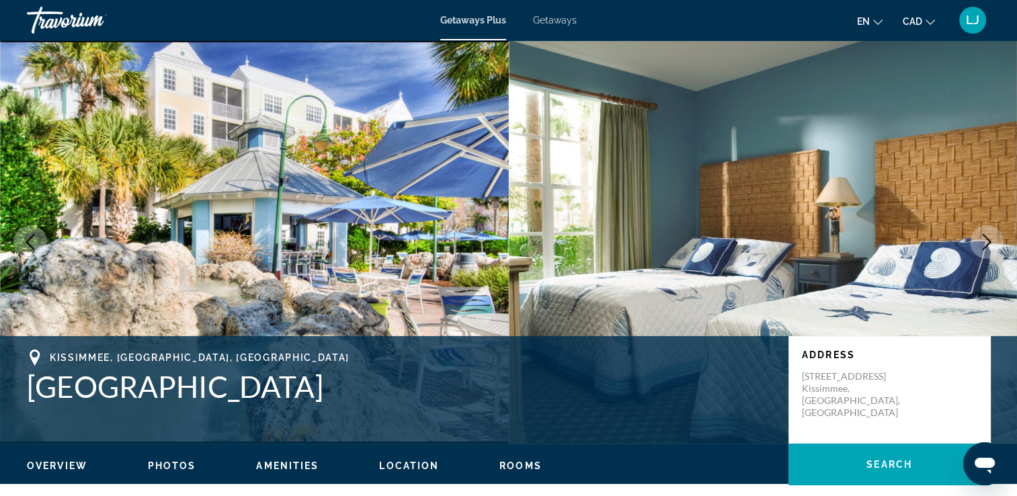
click at [989, 235] on icon "Next image" at bounding box center [986, 242] width 16 height 16
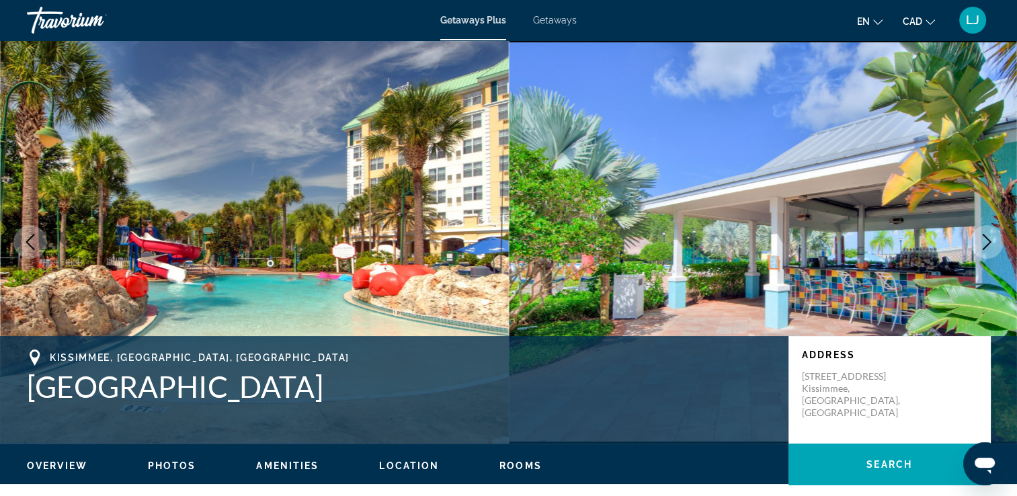
click at [989, 235] on icon "Next image" at bounding box center [986, 242] width 16 height 16
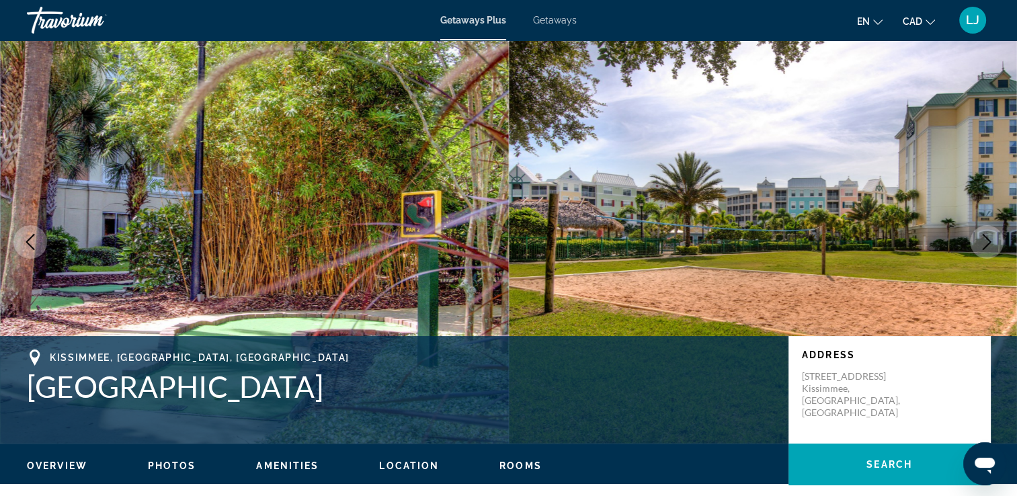
click at [989, 235] on icon "Next image" at bounding box center [986, 242] width 16 height 16
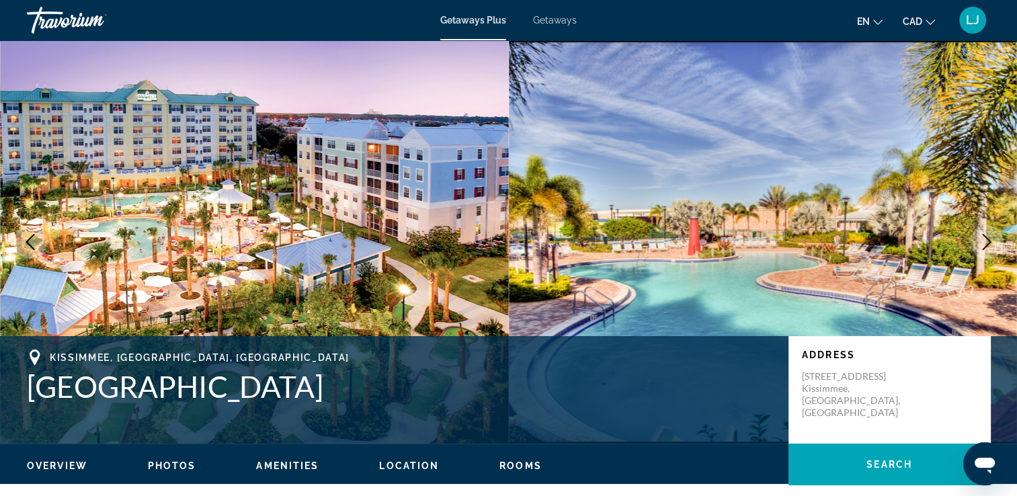
click at [989, 235] on icon "Next image" at bounding box center [986, 242] width 16 height 16
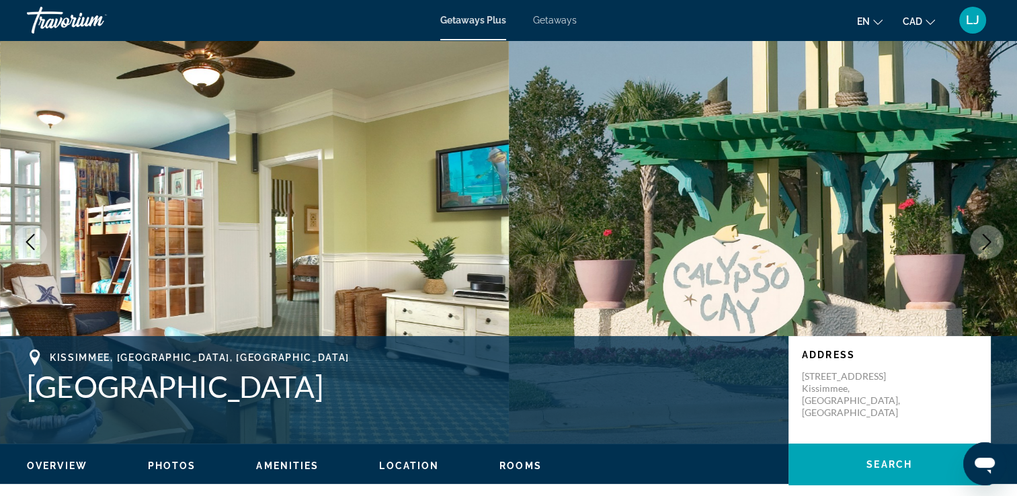
click at [989, 235] on icon "Next image" at bounding box center [986, 242] width 16 height 16
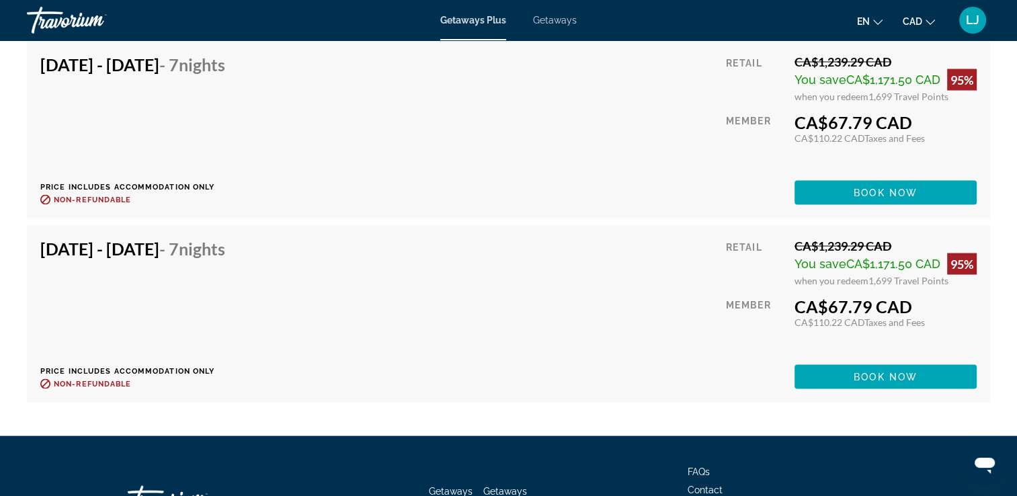
scroll to position [2486, 0]
